Goal: Task Accomplishment & Management: Manage account settings

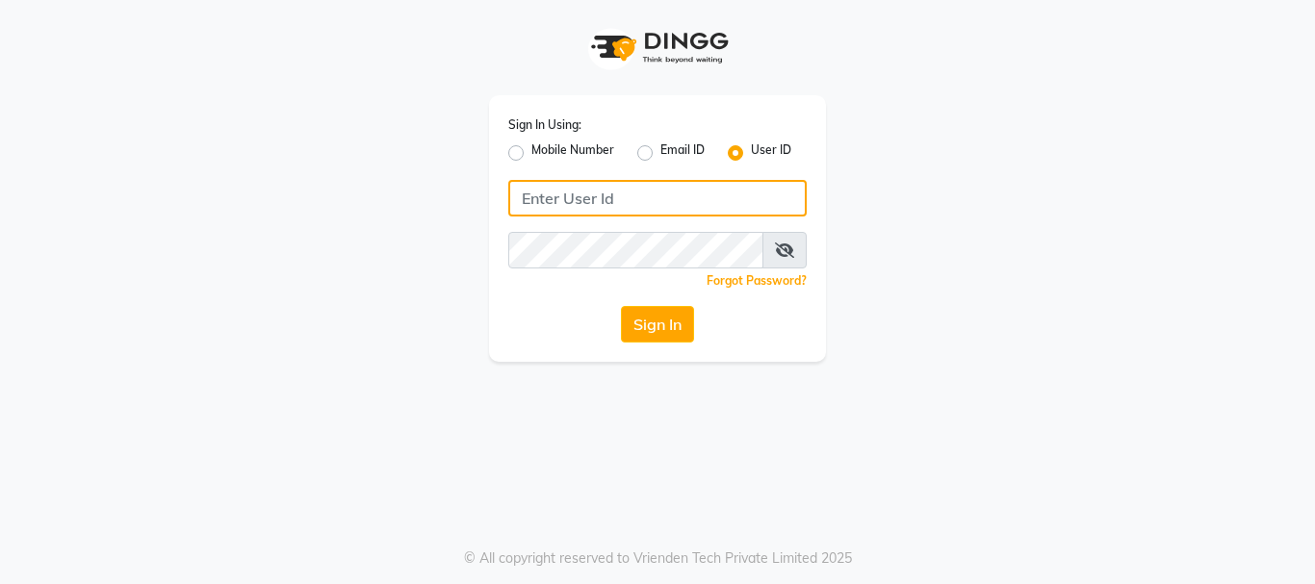
type input "9821414342"
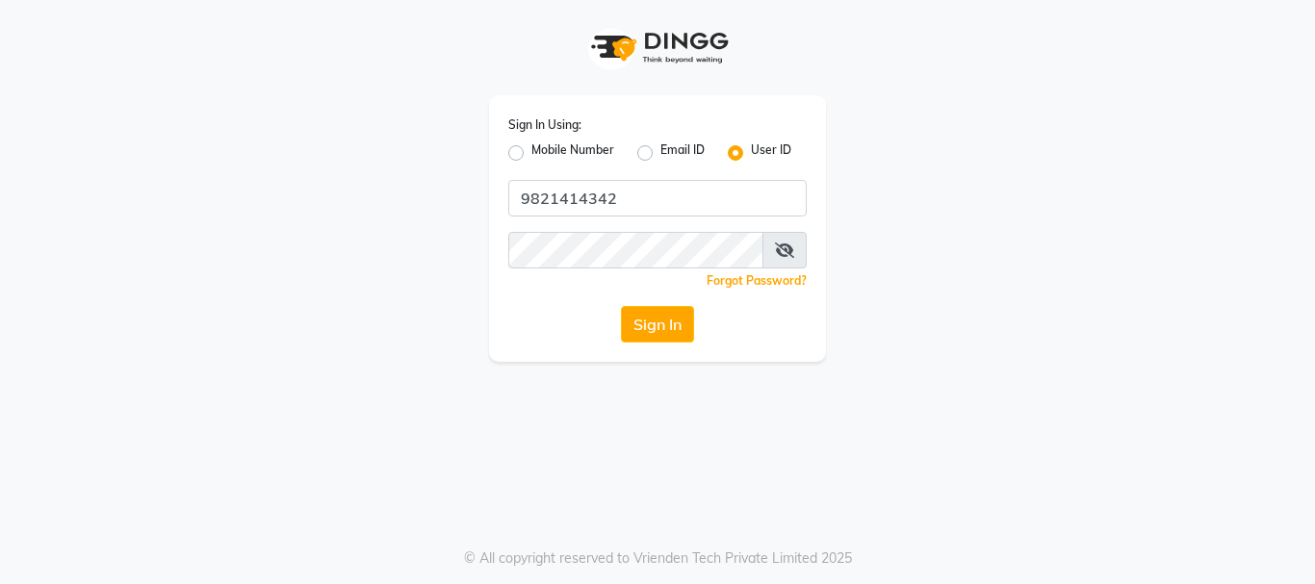
click at [779, 249] on icon at bounding box center [784, 250] width 19 height 15
click at [646, 316] on button "Sign In" at bounding box center [657, 324] width 73 height 37
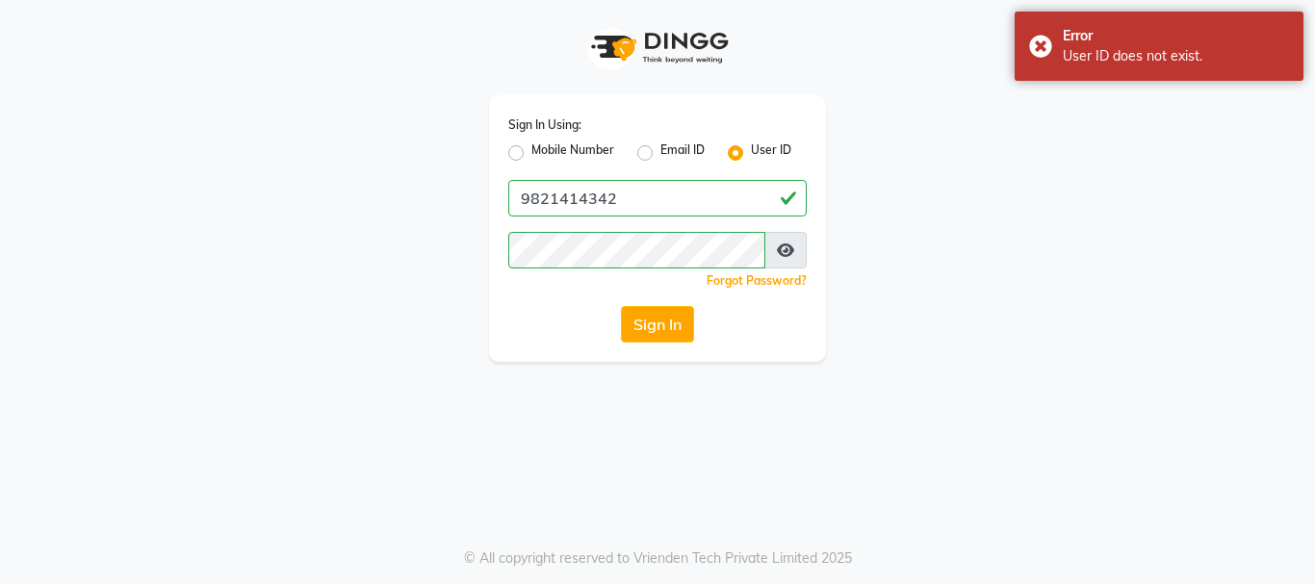
click at [569, 150] on label "Mobile Number" at bounding box center [572, 153] width 83 height 23
click at [544, 150] on input "Mobile Number" at bounding box center [537, 148] width 13 height 13
radio input "true"
radio input "false"
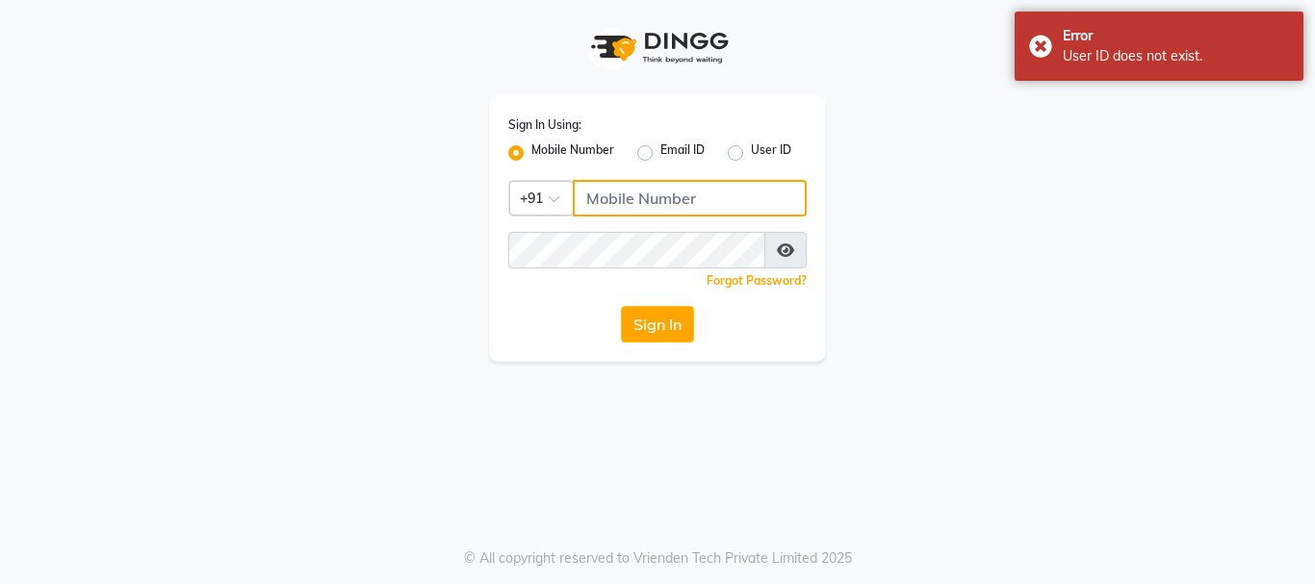
click at [635, 196] on input "Username" at bounding box center [690, 198] width 234 height 37
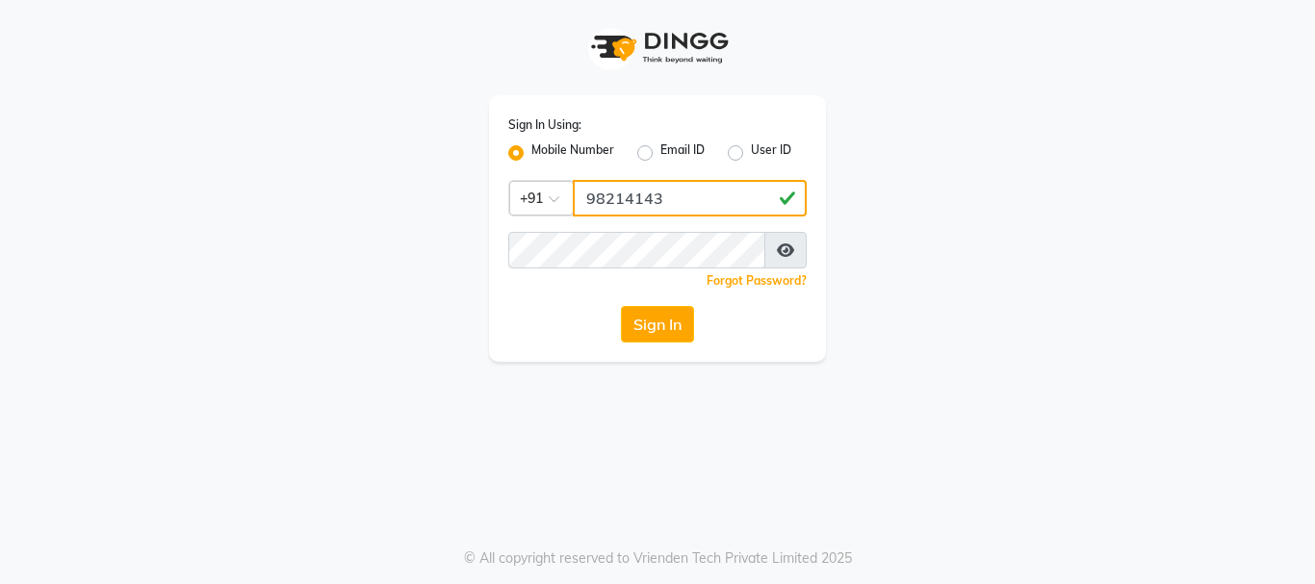
type input "9821414342"
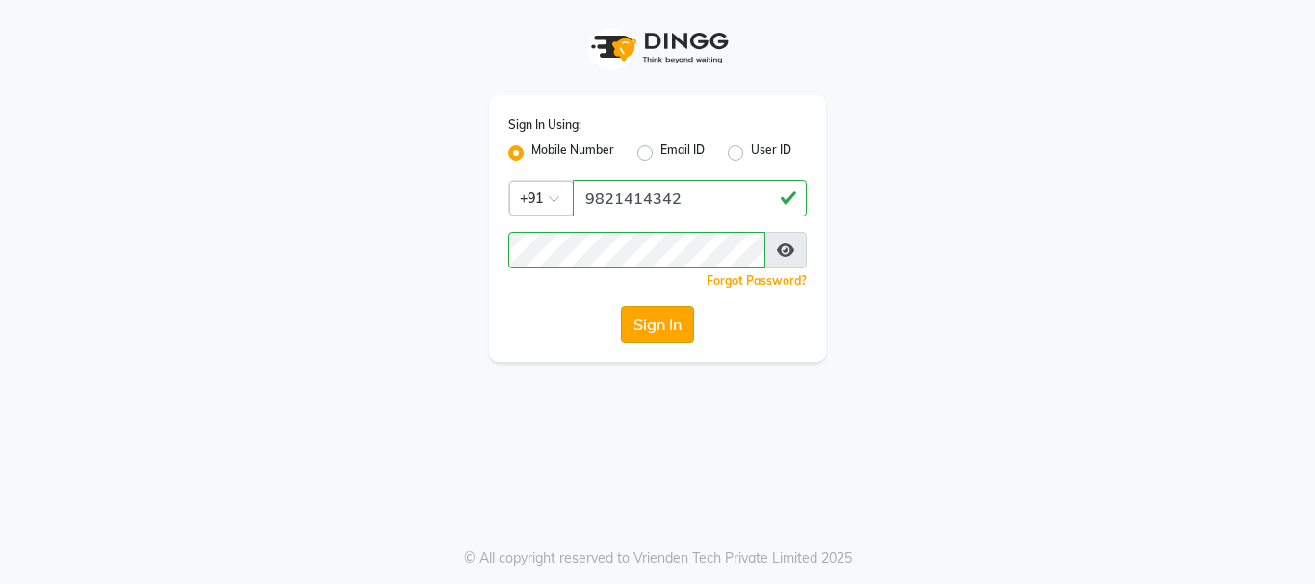
click at [664, 329] on button "Sign In" at bounding box center [657, 324] width 73 height 37
